Goal: Task Accomplishment & Management: Complete application form

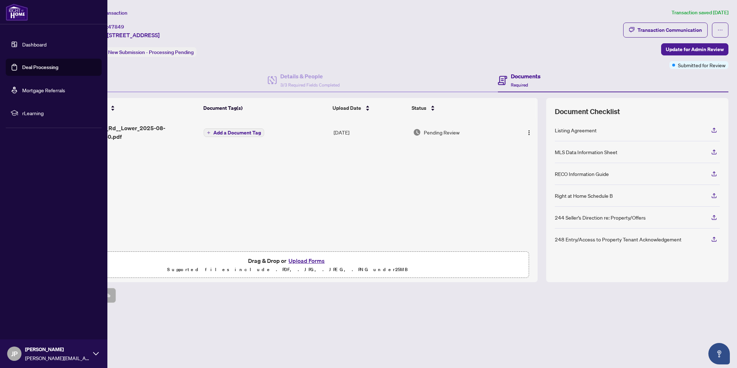
click at [30, 46] on link "Dashboard" at bounding box center [34, 44] width 24 height 6
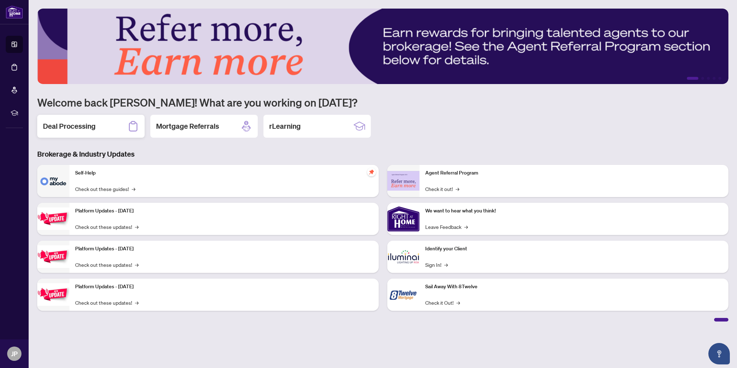
click at [82, 126] on h2 "Deal Processing" at bounding box center [69, 126] width 53 height 10
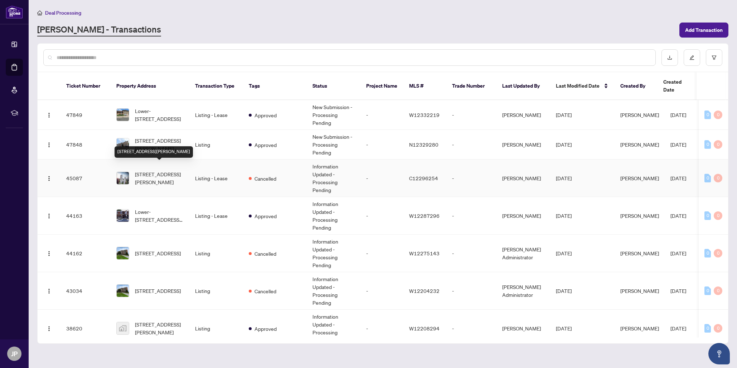
click at [157, 170] on span "[STREET_ADDRESS][PERSON_NAME]" at bounding box center [159, 178] width 49 height 16
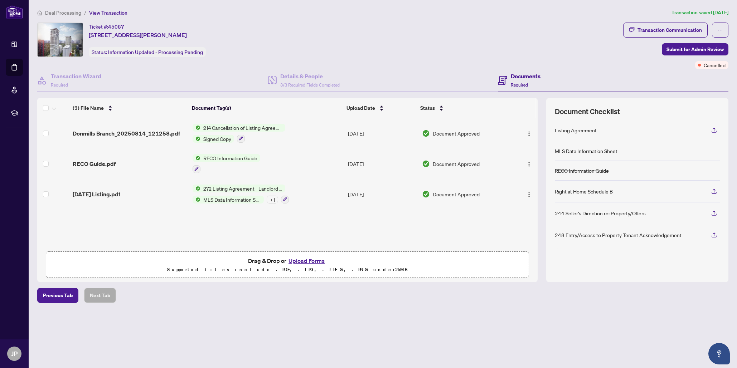
click at [318, 261] on button "Upload Forms" at bounding box center [306, 260] width 40 height 9
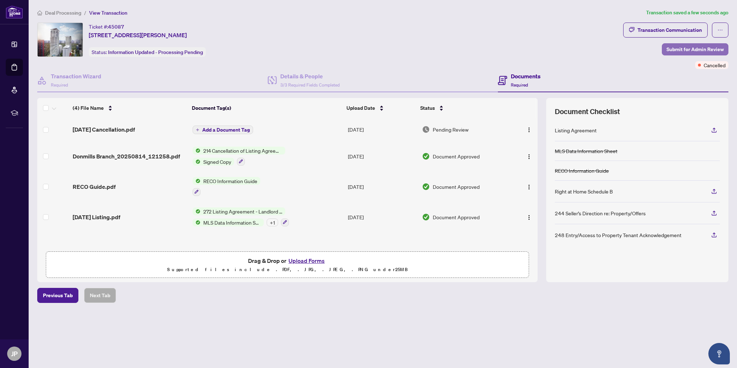
click at [676, 48] on span "Submit for Admin Review" at bounding box center [694, 49] width 57 height 11
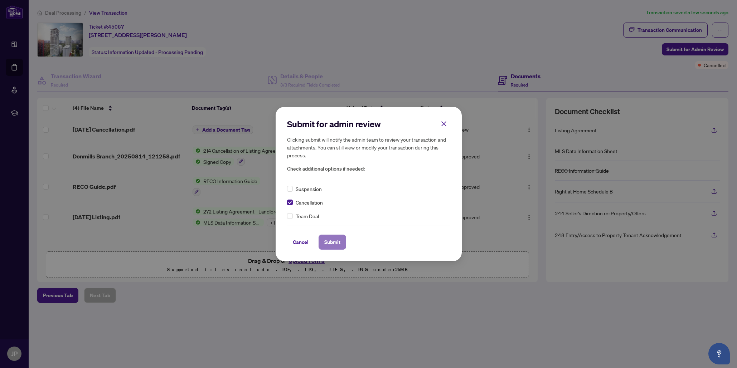
click at [335, 241] on span "Submit" at bounding box center [332, 242] width 16 height 11
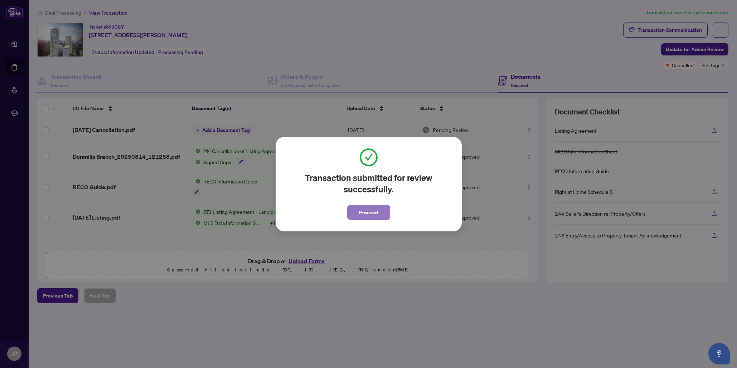
click at [368, 211] on span "Proceed" at bounding box center [368, 212] width 19 height 11
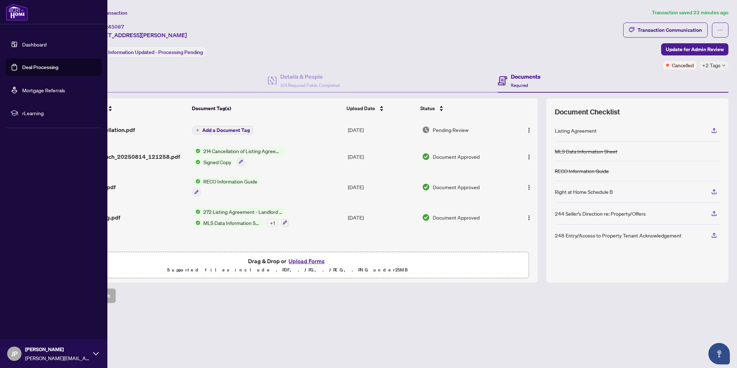
click at [23, 66] on link "Deal Processing" at bounding box center [40, 67] width 36 height 6
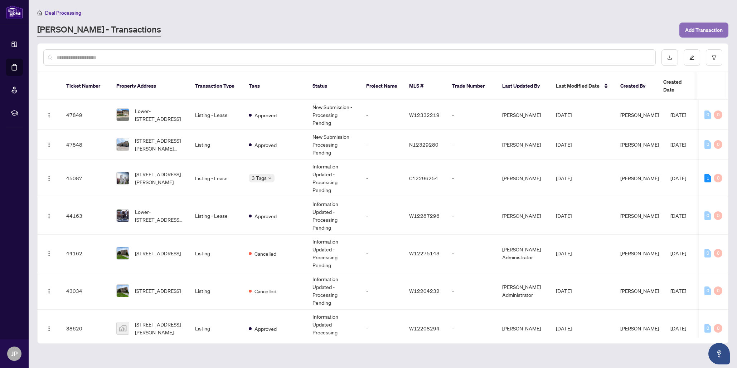
click at [697, 28] on span "Add Transaction" at bounding box center [704, 29] width 38 height 11
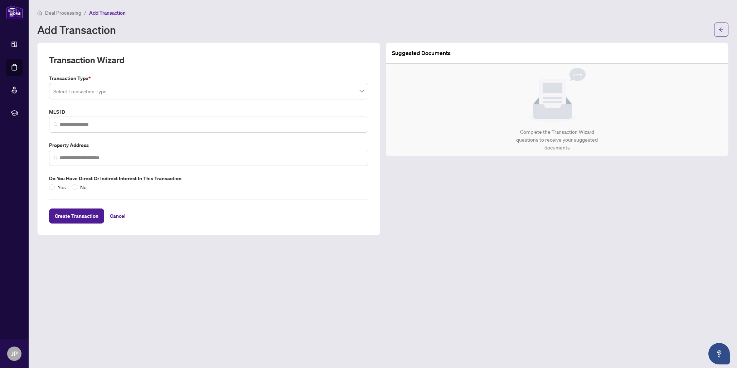
click at [138, 91] on input "search" at bounding box center [208, 91] width 311 height 16
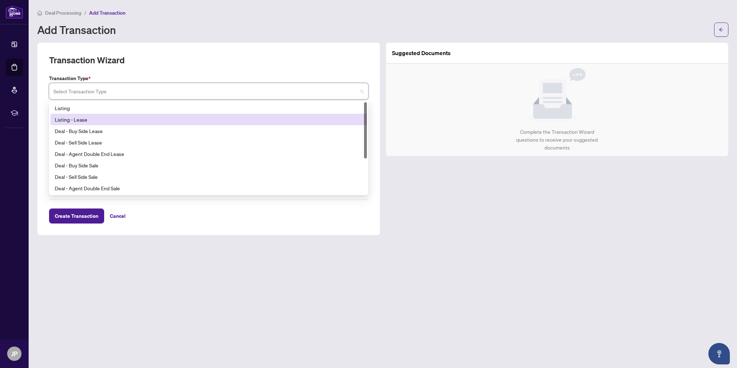
click at [78, 118] on div "Listing - Lease" at bounding box center [209, 120] width 308 height 8
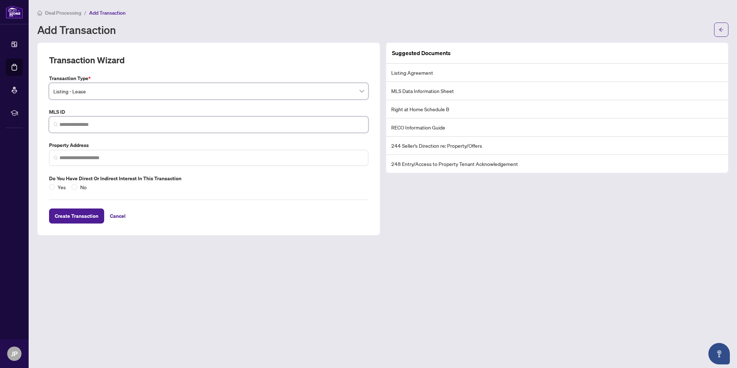
click at [76, 127] on input "search" at bounding box center [211, 125] width 304 height 8
paste input "*********"
type input "*********"
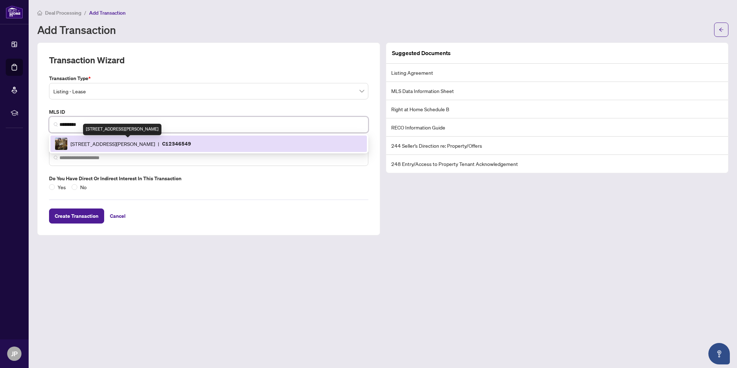
click at [103, 141] on span "[STREET_ADDRESS][PERSON_NAME]" at bounding box center [112, 144] width 84 height 8
type input "**********"
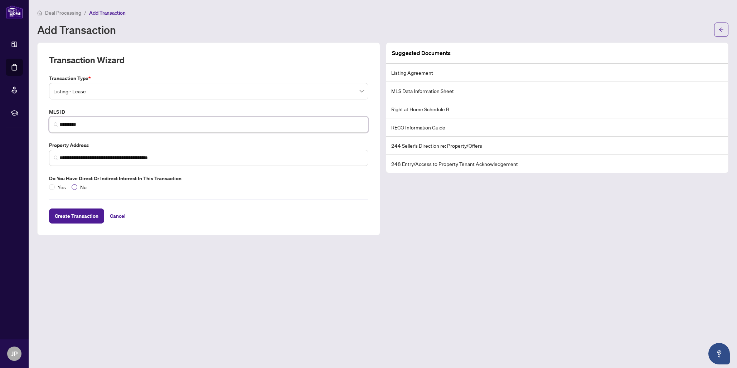
type input "*********"
click at [81, 219] on span "Create Transaction" at bounding box center [77, 215] width 44 height 11
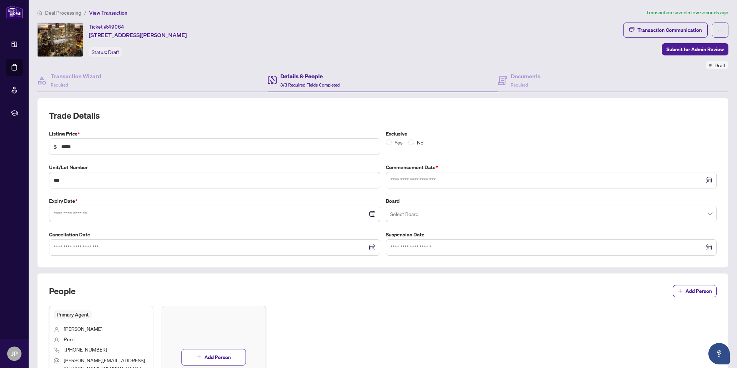
type input "**********"
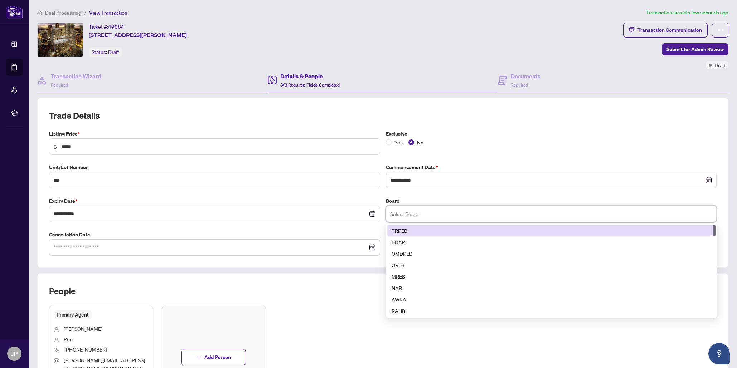
click at [397, 213] on input "search" at bounding box center [551, 214] width 322 height 16
click at [399, 230] on div "TRREB" at bounding box center [551, 231] width 320 height 8
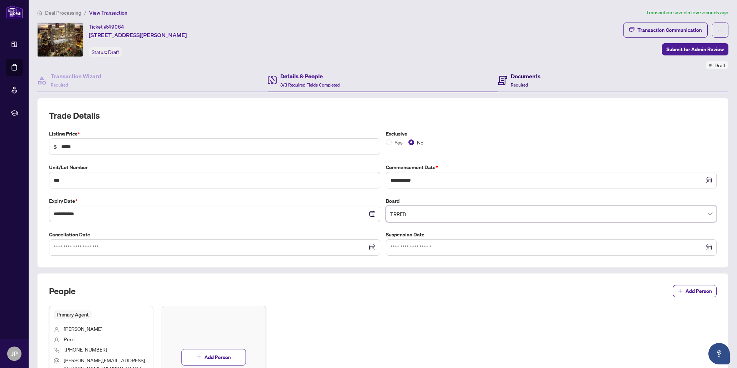
click at [522, 82] on span "Required" at bounding box center [519, 84] width 17 height 5
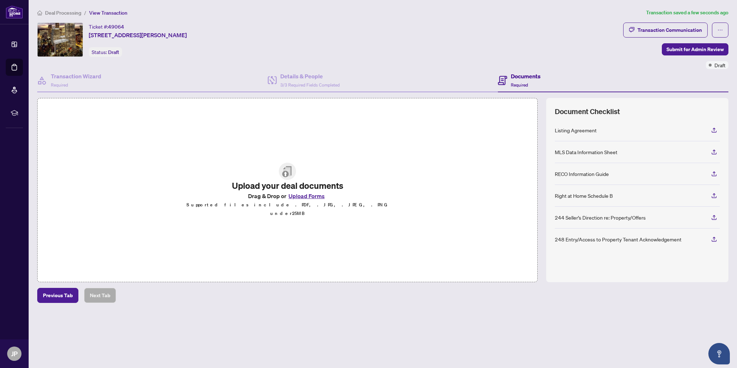
click at [306, 200] on button "Upload Forms" at bounding box center [306, 195] width 40 height 9
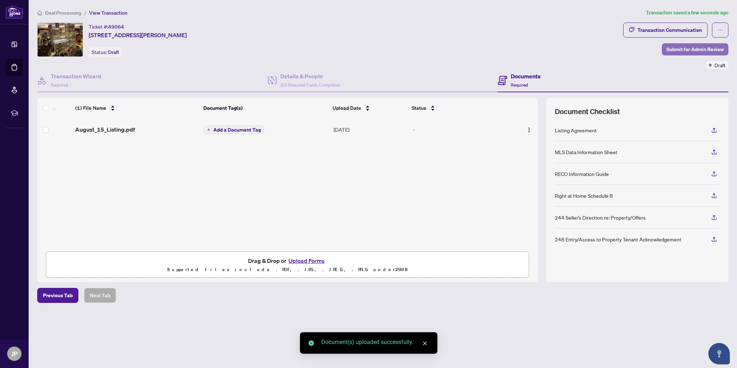
click at [692, 47] on span "Submit for Admin Review" at bounding box center [694, 49] width 57 height 11
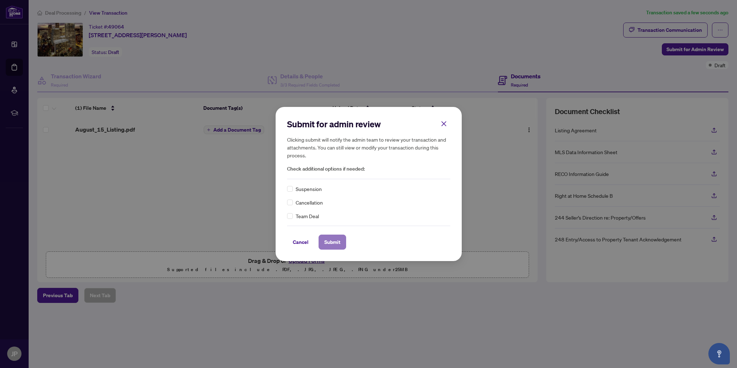
click at [333, 244] on span "Submit" at bounding box center [332, 242] width 16 height 11
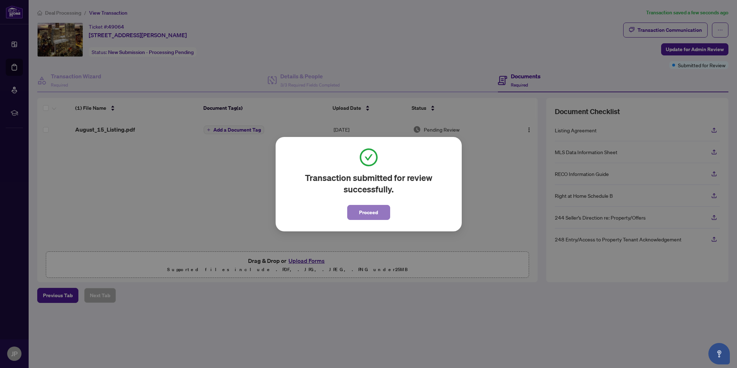
click at [366, 212] on span "Proceed" at bounding box center [368, 212] width 19 height 11
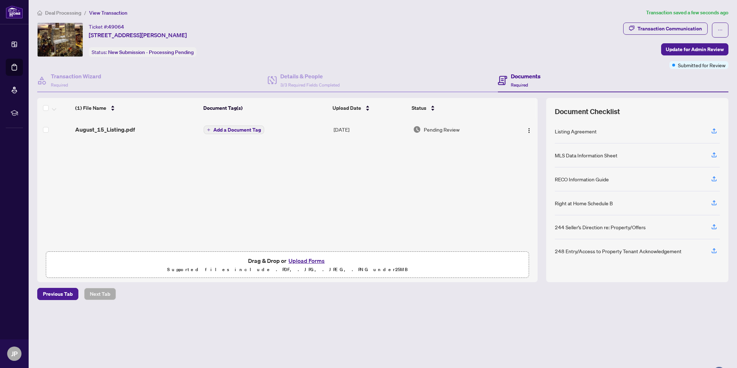
click at [305, 262] on button "Upload Forms" at bounding box center [306, 260] width 40 height 9
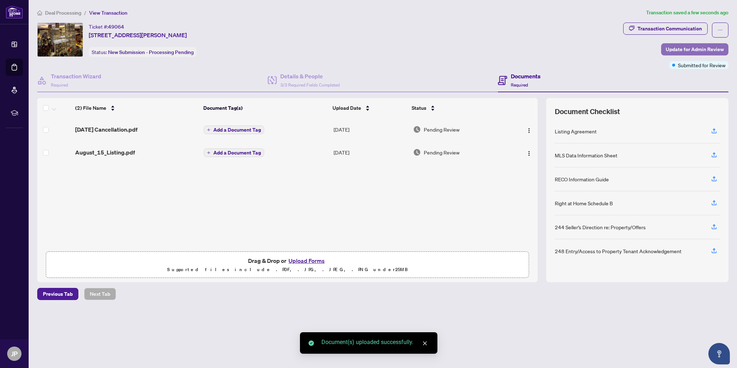
click at [677, 48] on span "Update for Admin Review" at bounding box center [695, 49] width 58 height 11
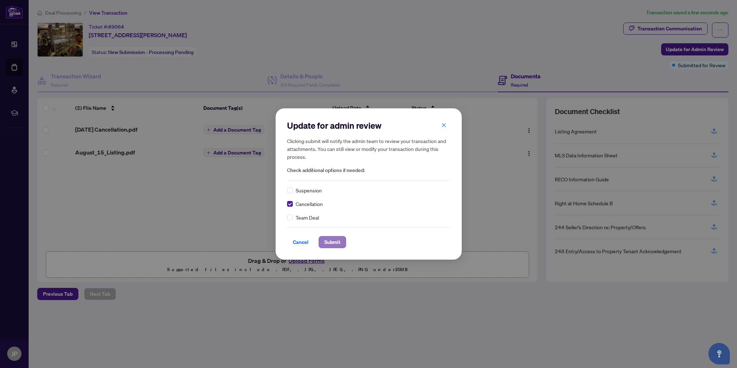
click at [334, 242] on span "Submit" at bounding box center [332, 242] width 16 height 11
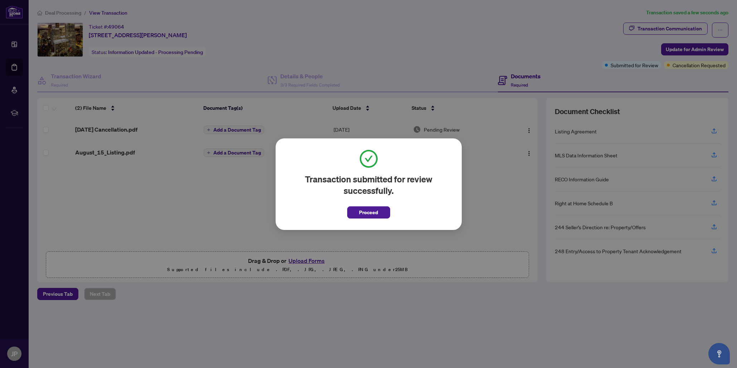
click at [371, 211] on span "Proceed" at bounding box center [368, 212] width 19 height 11
